Goal: Transaction & Acquisition: Subscribe to service/newsletter

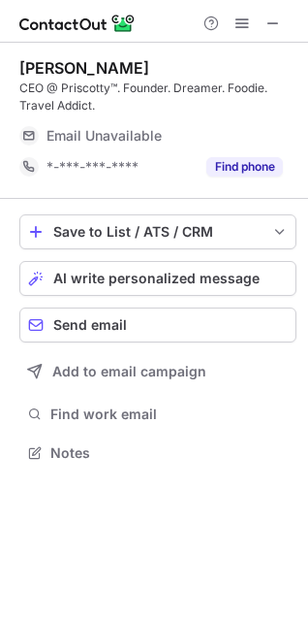
scroll to position [427, 308]
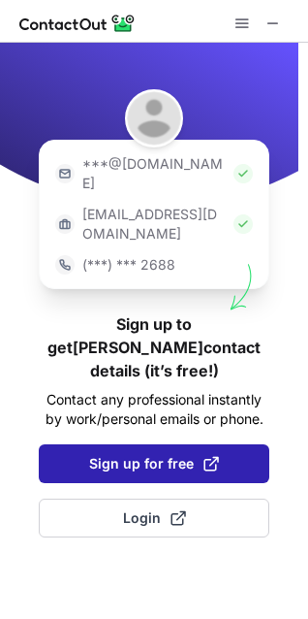
click at [163, 454] on span "Sign up for free" at bounding box center [154, 463] width 130 height 19
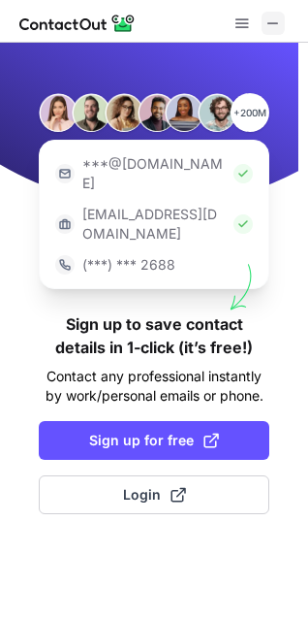
click at [269, 23] on span at bounding box center [274, 24] width 16 height 16
